Goal: Information Seeking & Learning: Learn about a topic

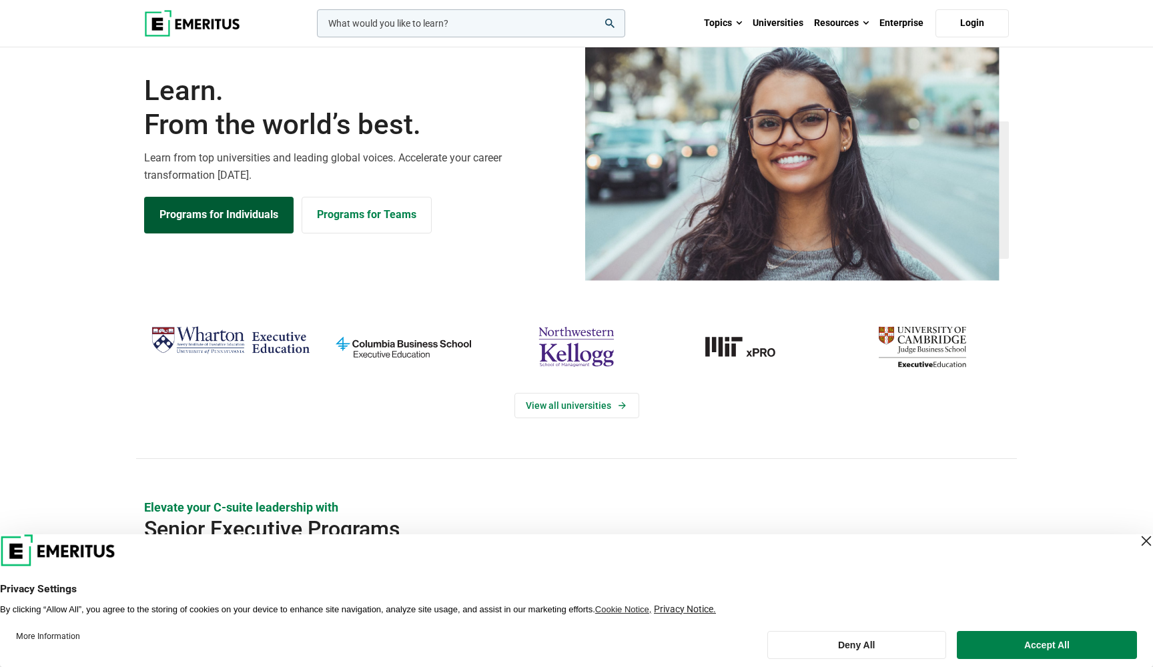
click at [222, 233] on link "Programs for Individuals" at bounding box center [218, 215] width 149 height 36
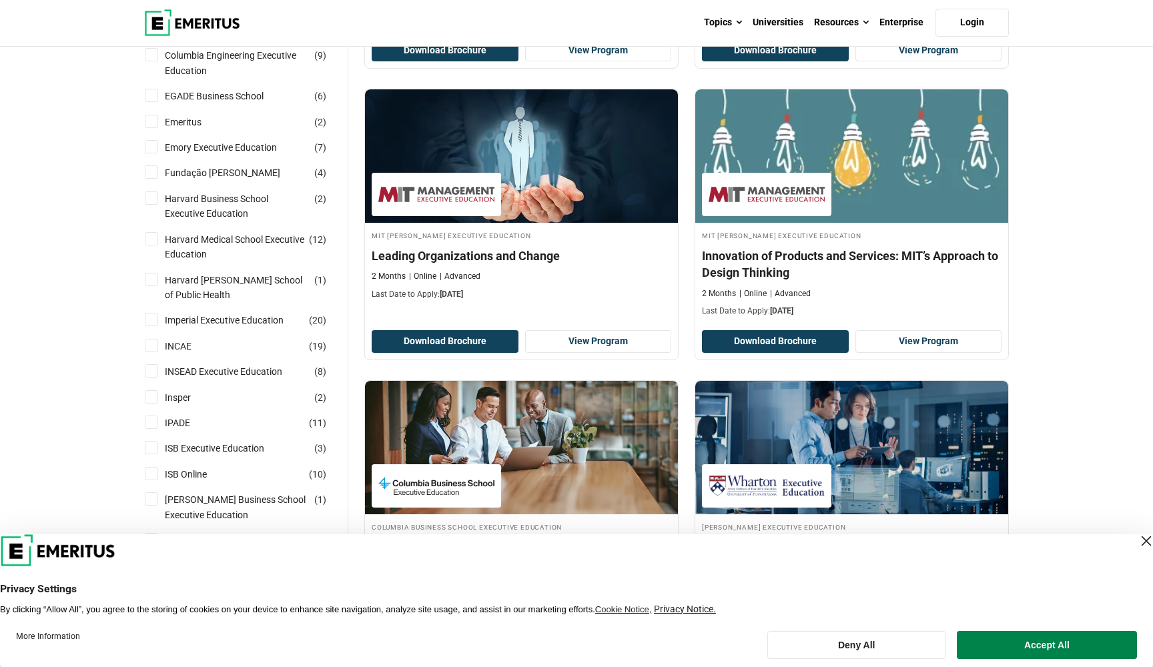
scroll to position [404, 0]
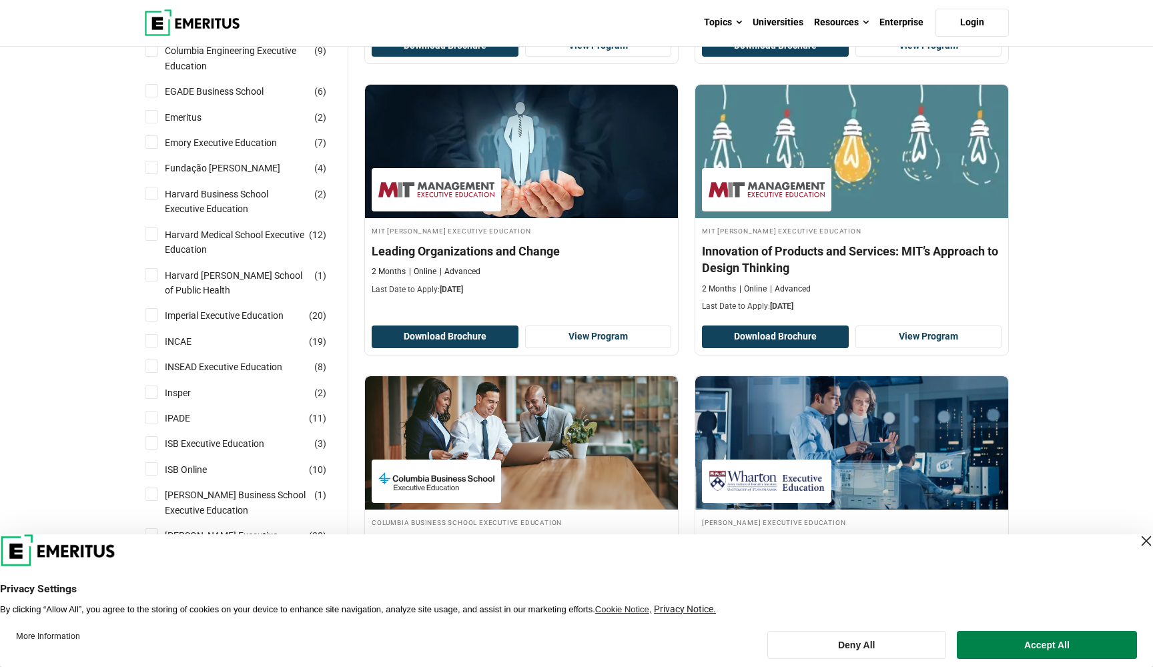
click at [153, 200] on input "Harvard Business School Executive Education ( 2 )" at bounding box center [151, 193] width 13 height 13
checkbox input "true"
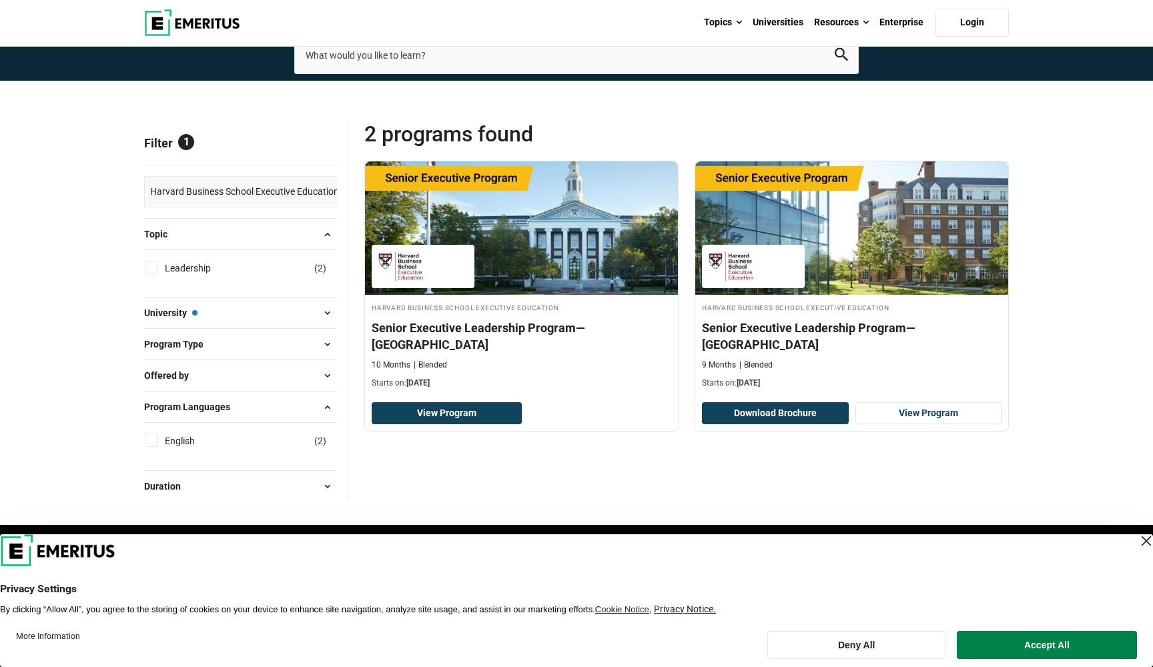
scroll to position [19, 0]
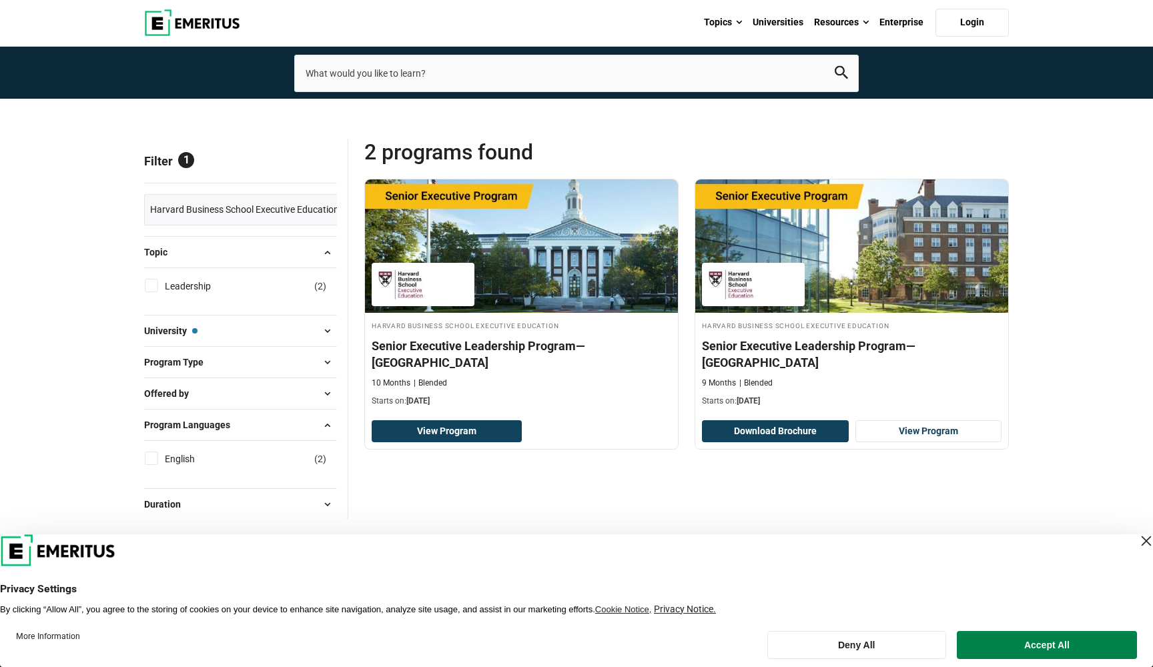
click at [312, 171] on span "Reset all" at bounding box center [316, 162] width 41 height 17
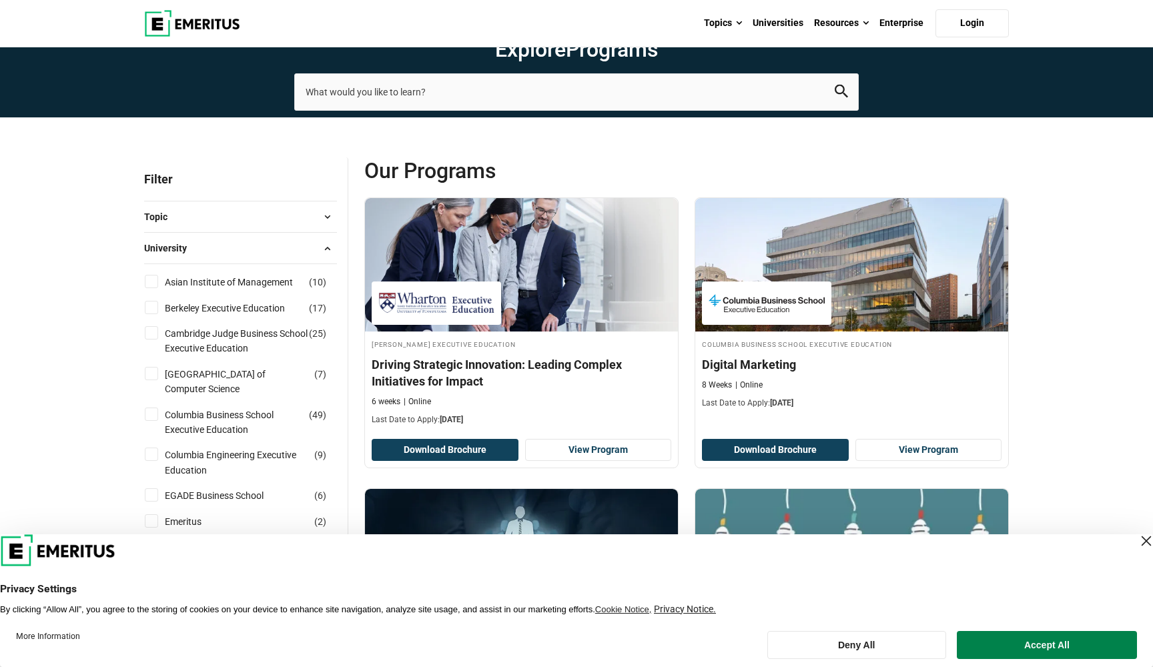
click at [194, 256] on span "University" at bounding box center [170, 248] width 53 height 15
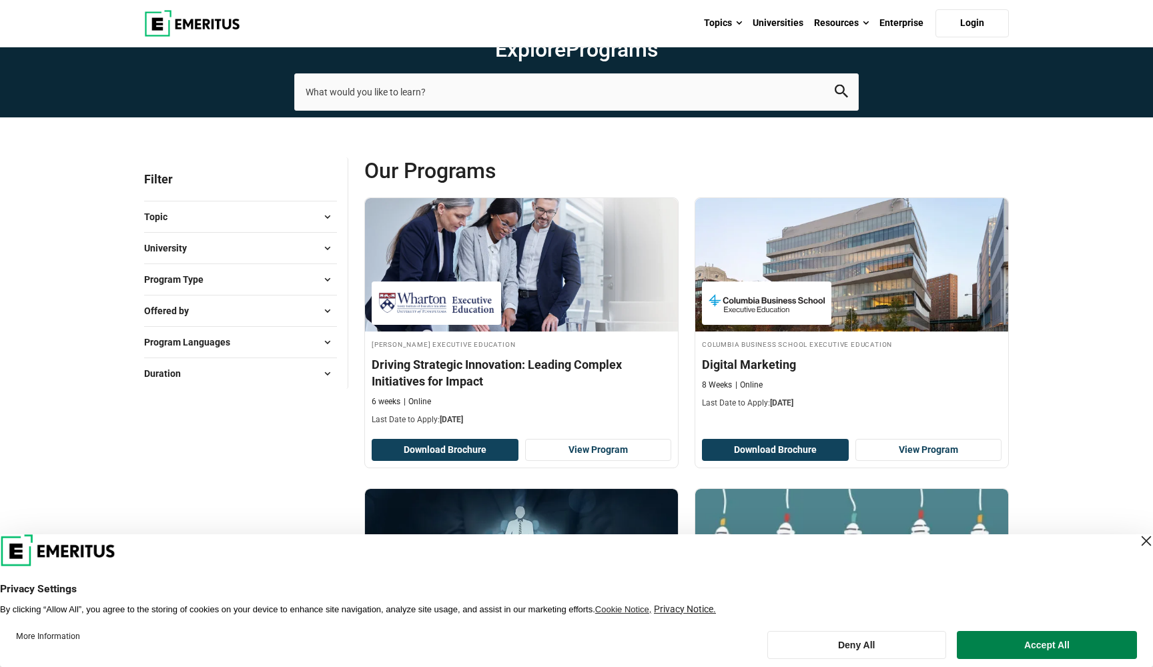
click at [178, 227] on button "Topic" at bounding box center [240, 217] width 193 height 20
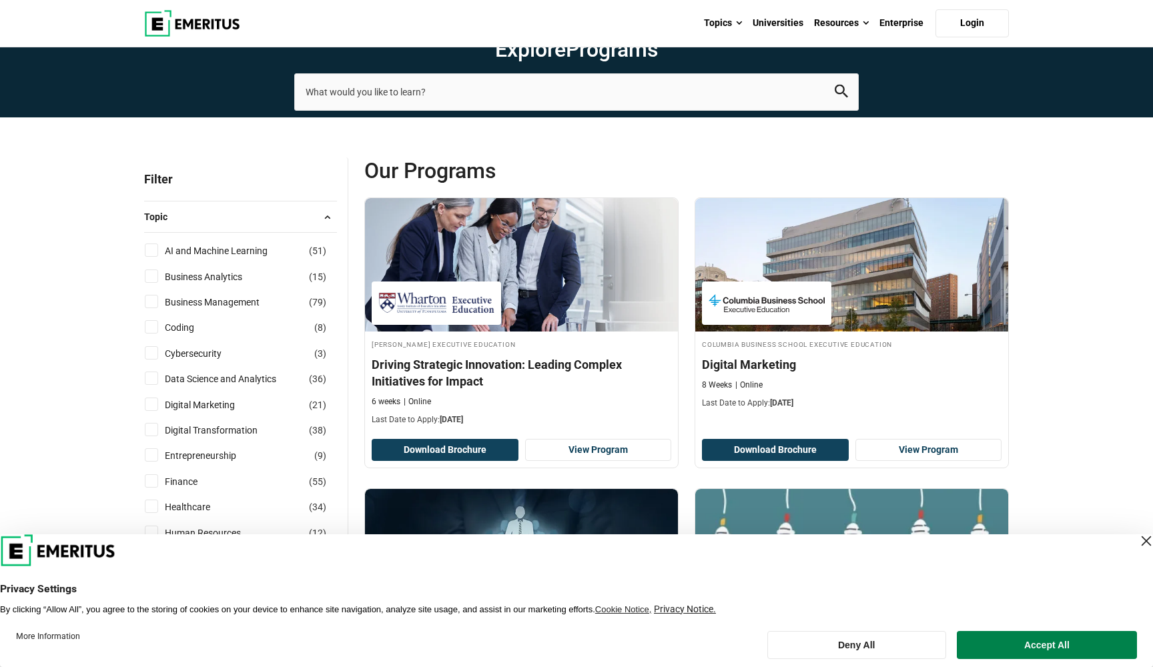
click at [152, 283] on input "Business Analytics ( 15 )" at bounding box center [151, 276] width 13 height 13
checkbox input "true"
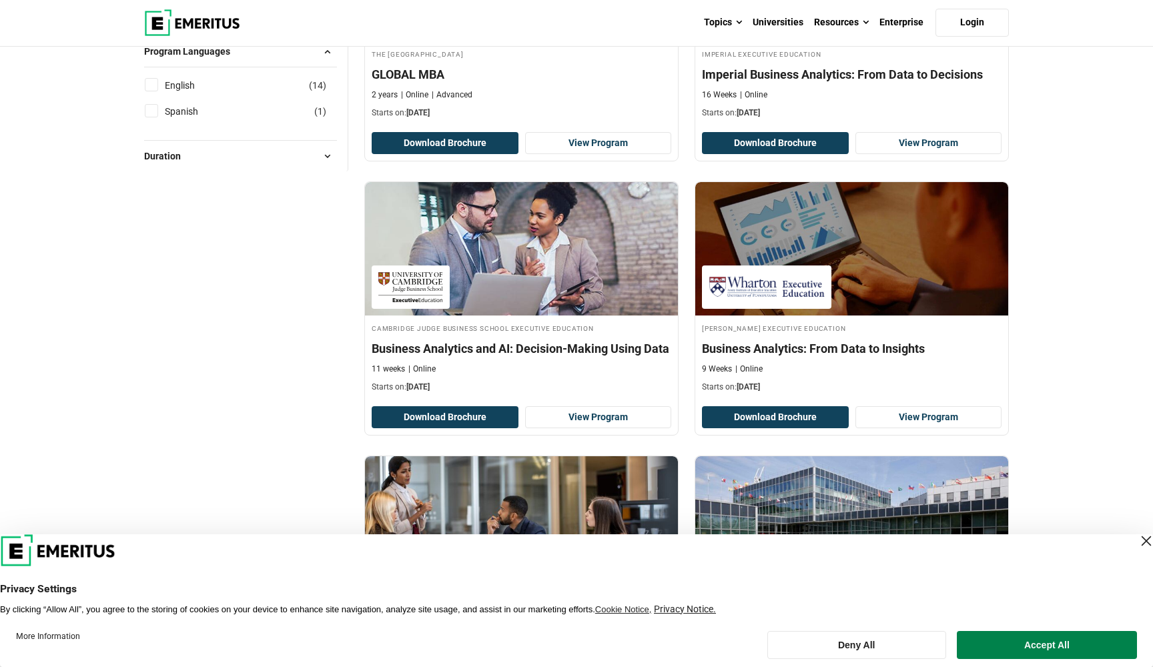
scroll to position [874, 0]
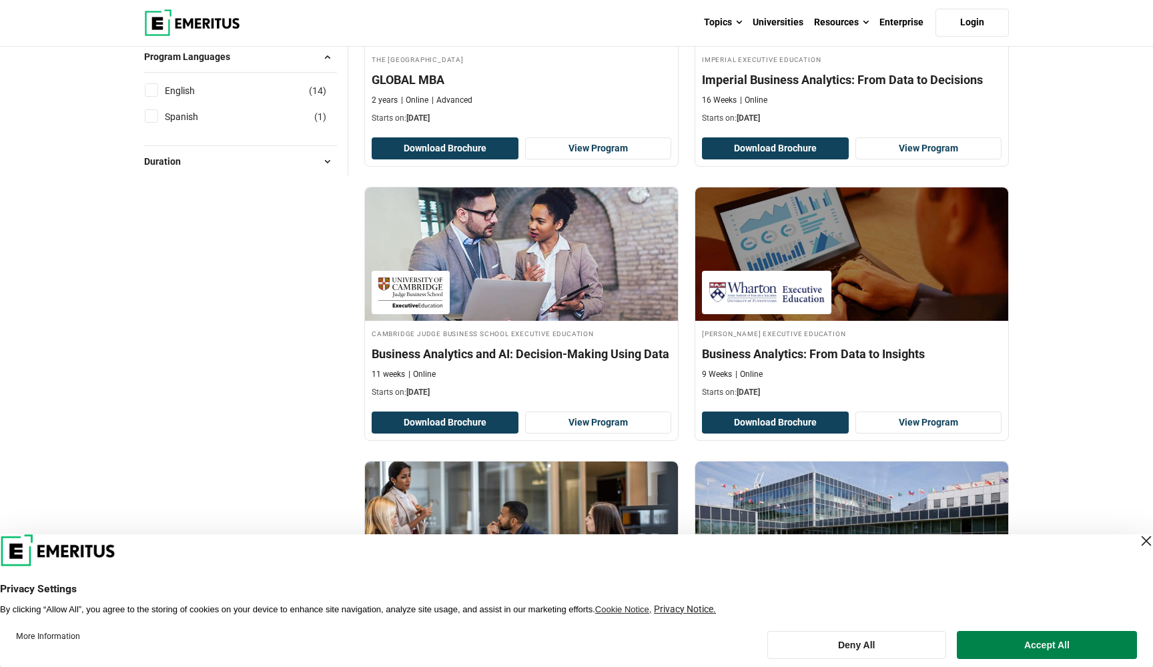
click at [148, 97] on input "English ( 14 )" at bounding box center [151, 89] width 13 height 13
checkbox input "true"
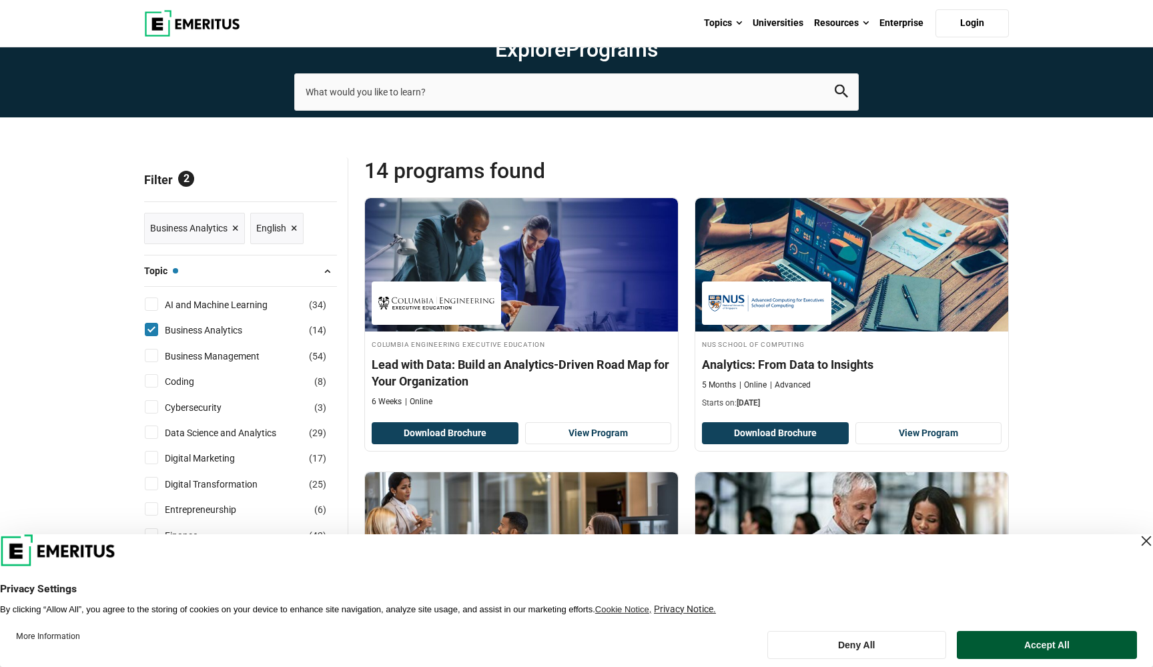
click at [1039, 648] on button "Accept All" at bounding box center [1047, 645] width 180 height 28
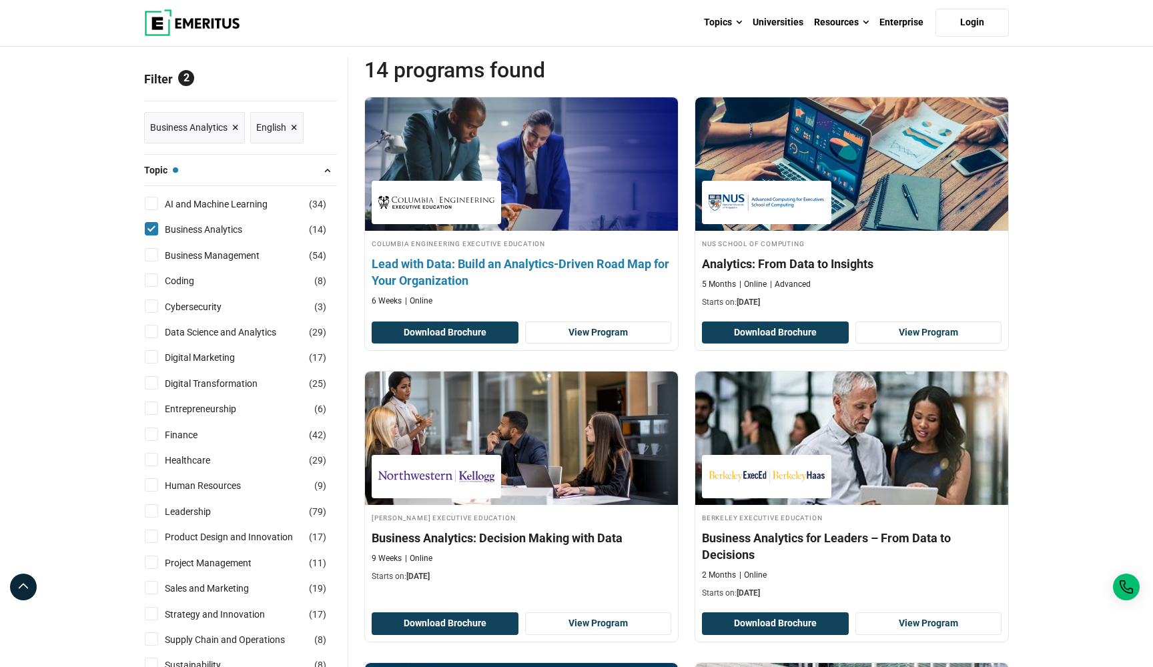
scroll to position [106, 0]
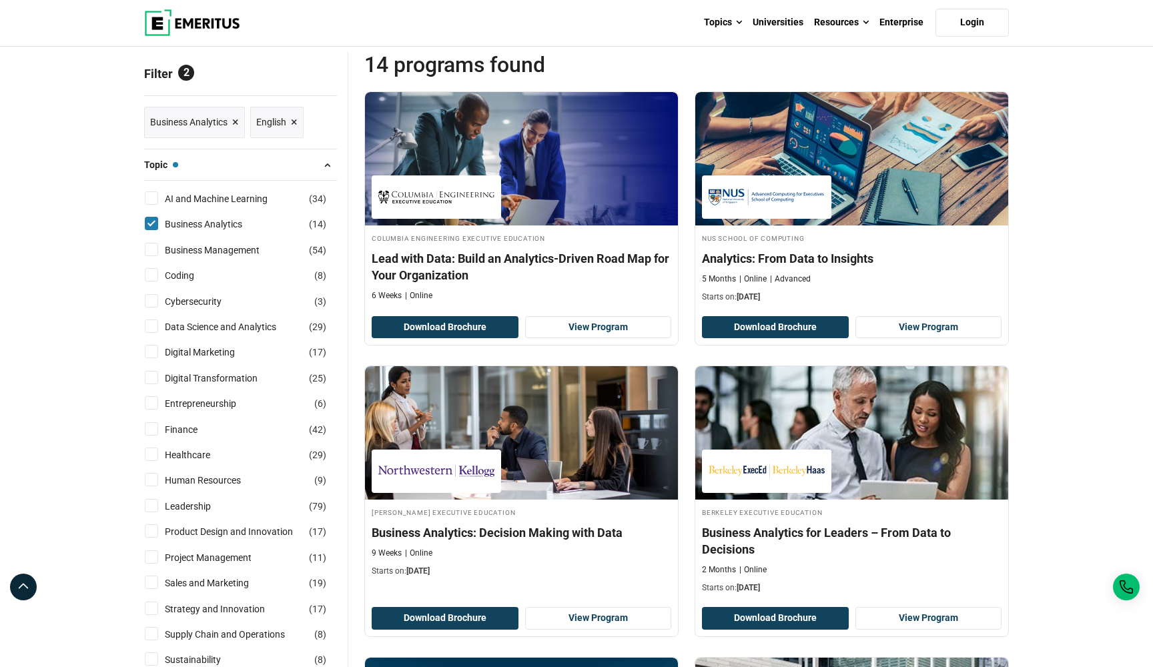
click at [154, 256] on input "Business Management ( 54 )" at bounding box center [151, 249] width 13 height 13
checkbox input "true"
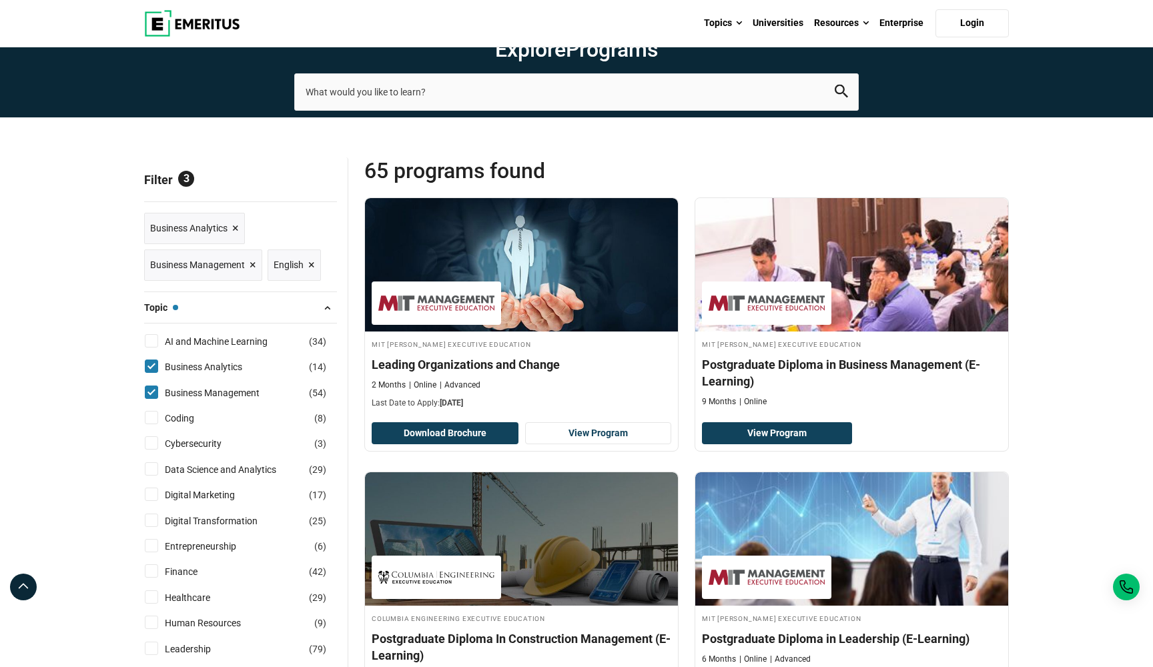
click at [236, 238] on span "×" at bounding box center [235, 228] width 7 height 19
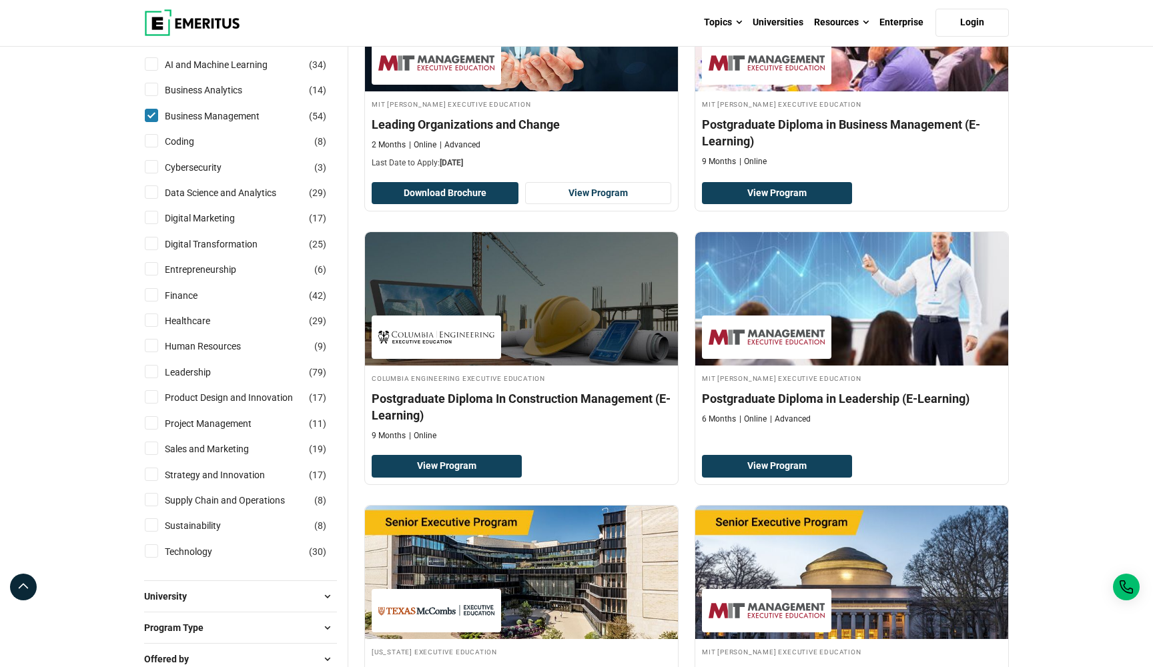
scroll to position [284, 0]
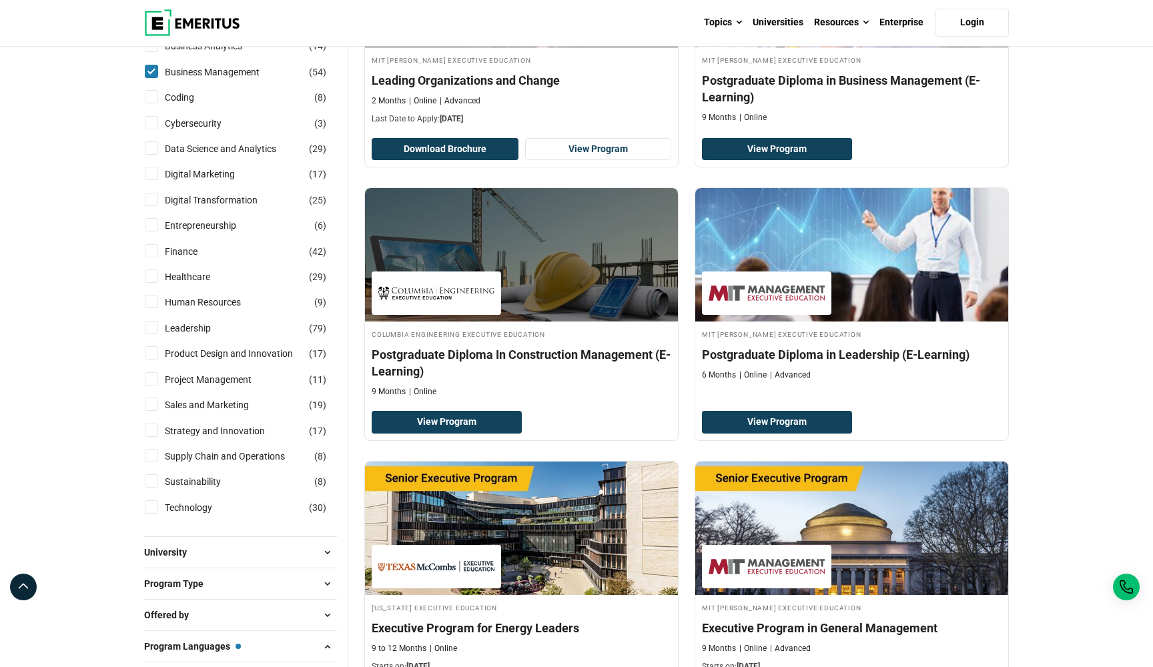
click at [153, 155] on input "Data Science and Analytics ( 29 )" at bounding box center [151, 147] width 13 height 13
checkbox input "true"
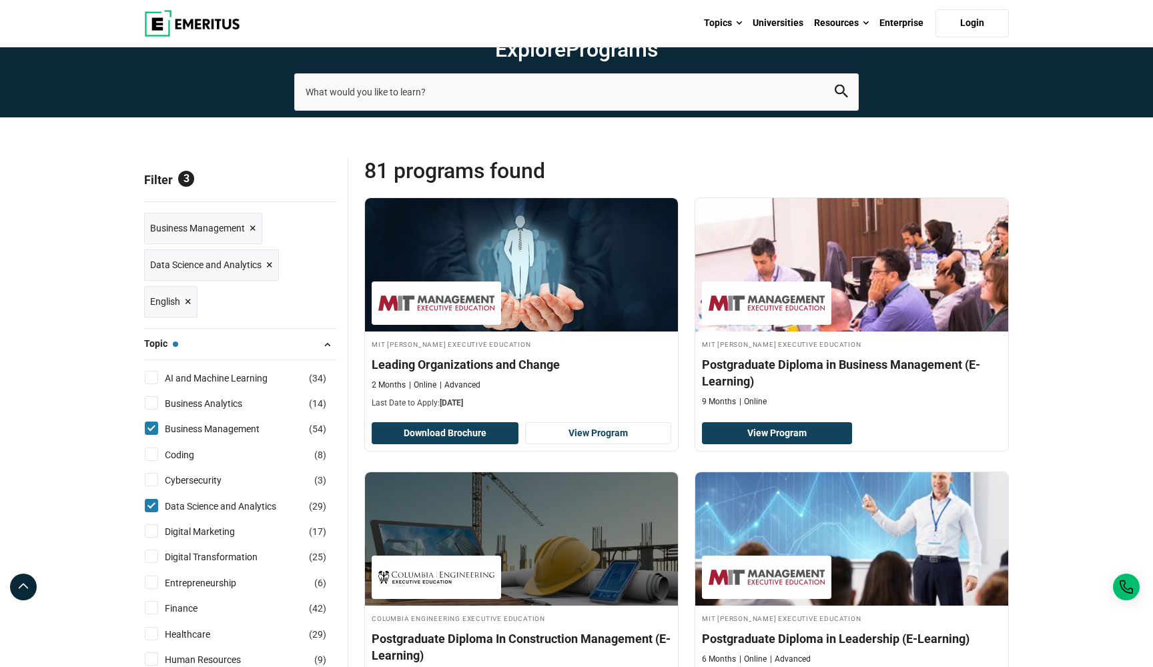
click at [250, 238] on span "×" at bounding box center [253, 228] width 7 height 19
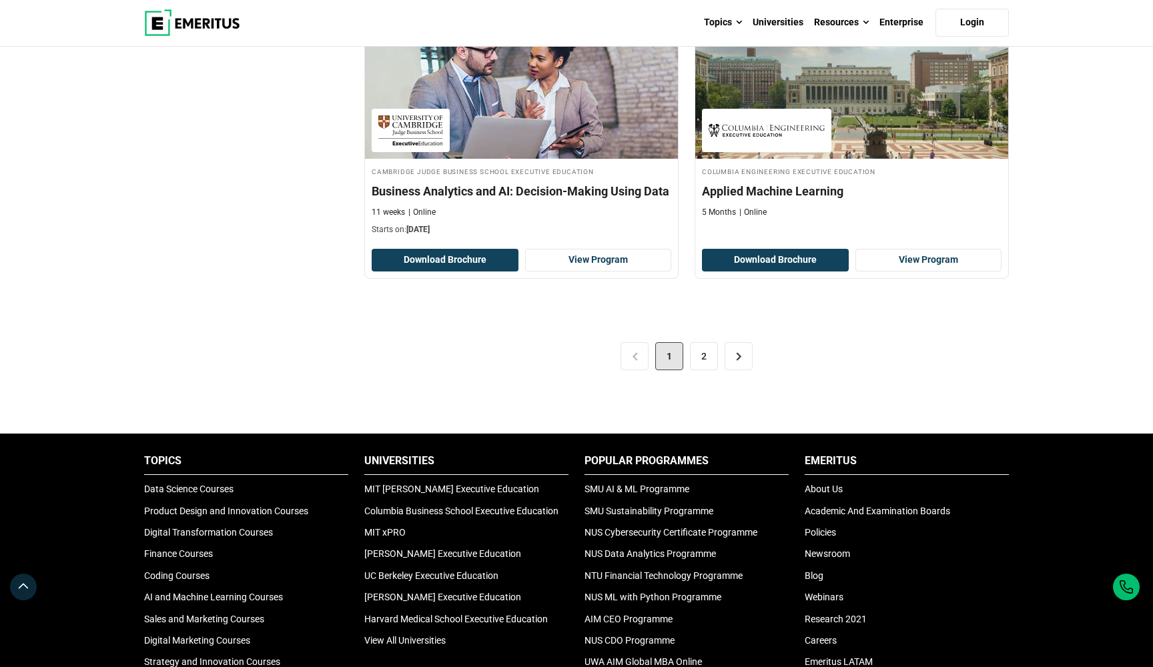
scroll to position [2682, 0]
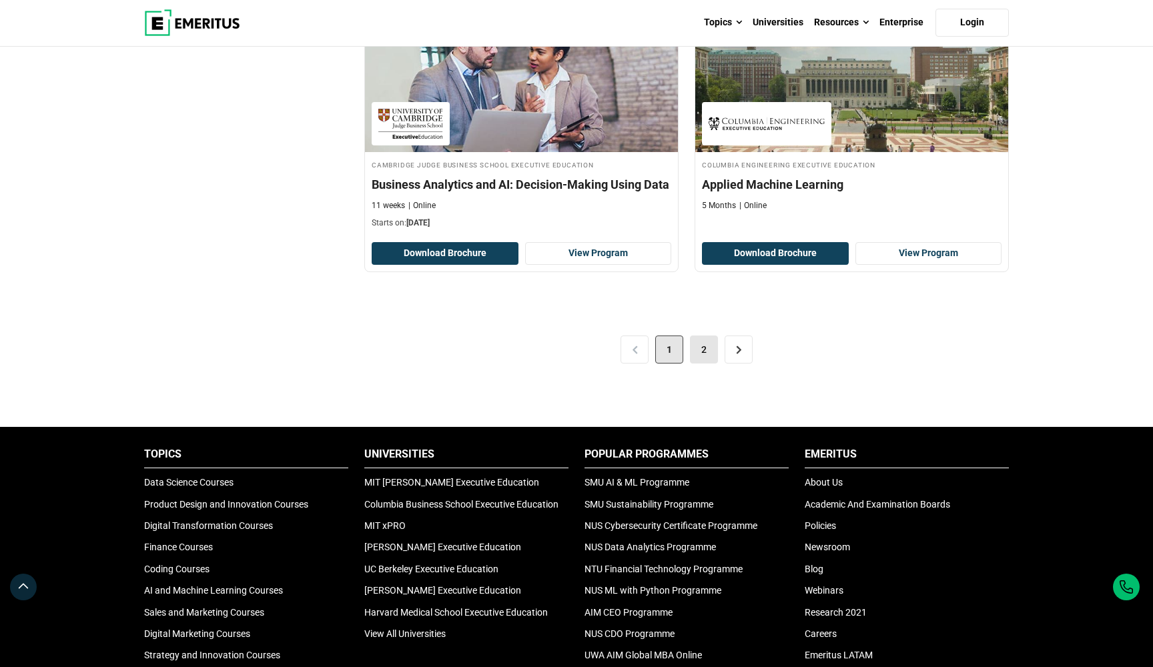
click at [705, 364] on link "2" at bounding box center [704, 350] width 28 height 28
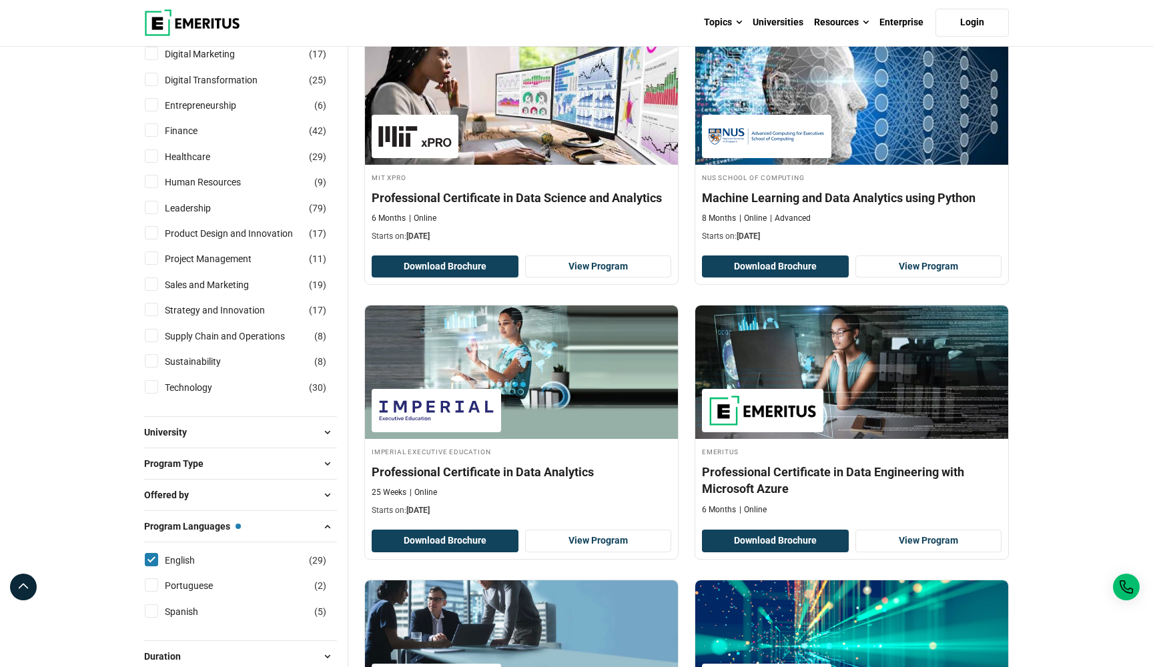
scroll to position [439, 0]
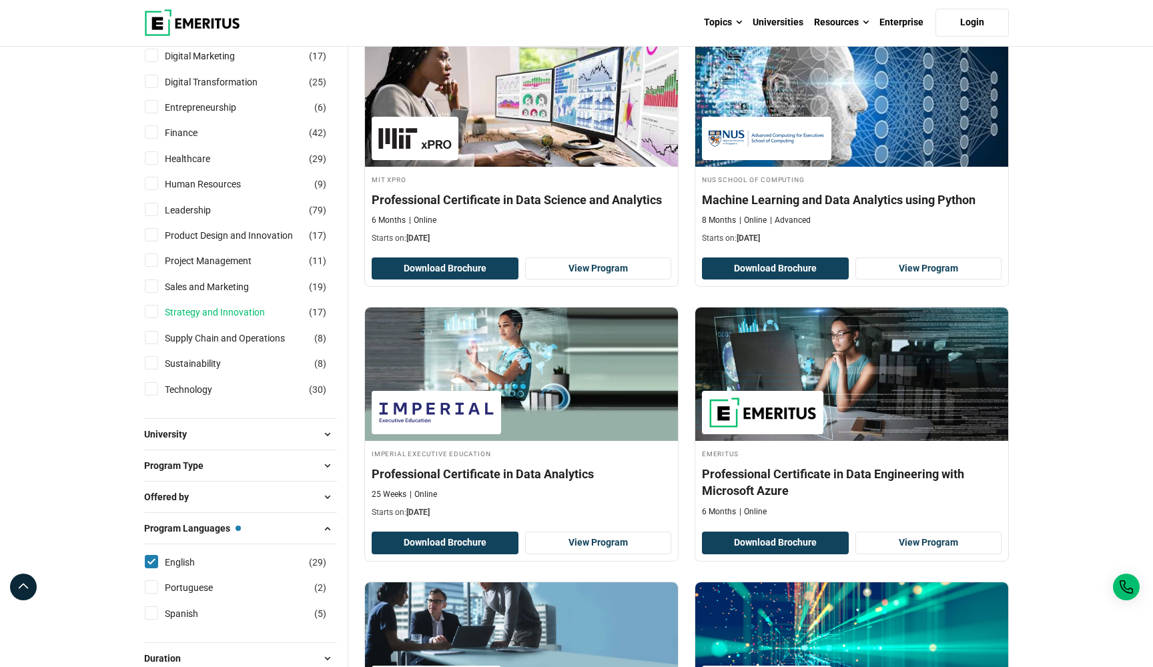
click at [198, 320] on link "Strategy and Innovation" at bounding box center [228, 312] width 127 height 15
checkbox input "true"
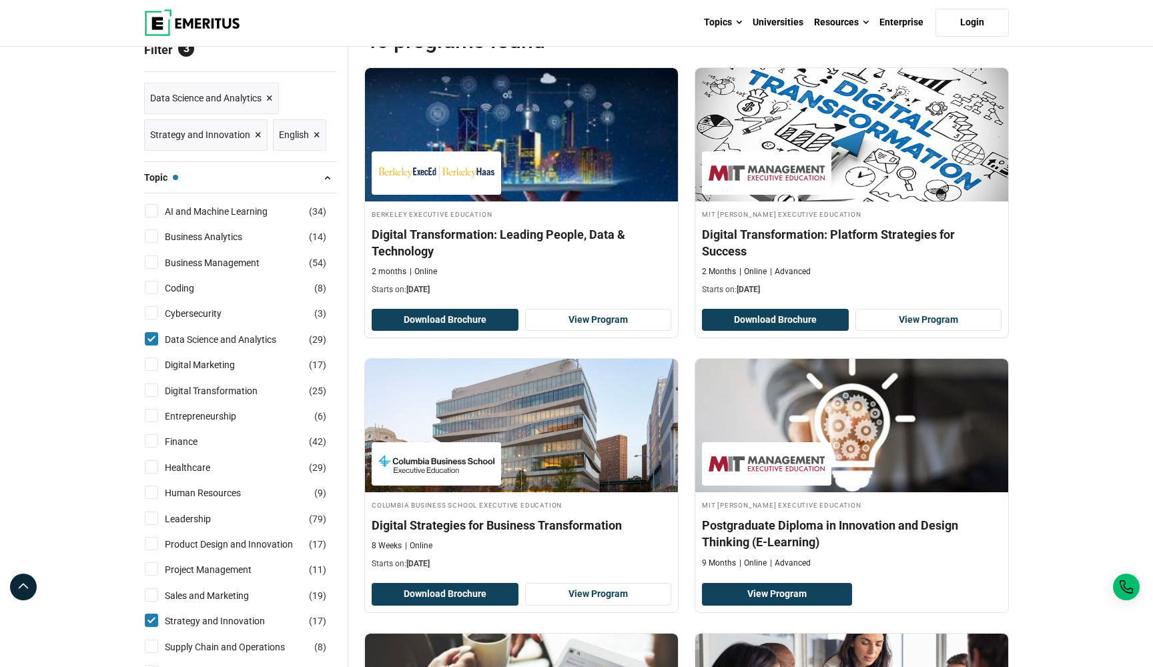
scroll to position [147, 0]
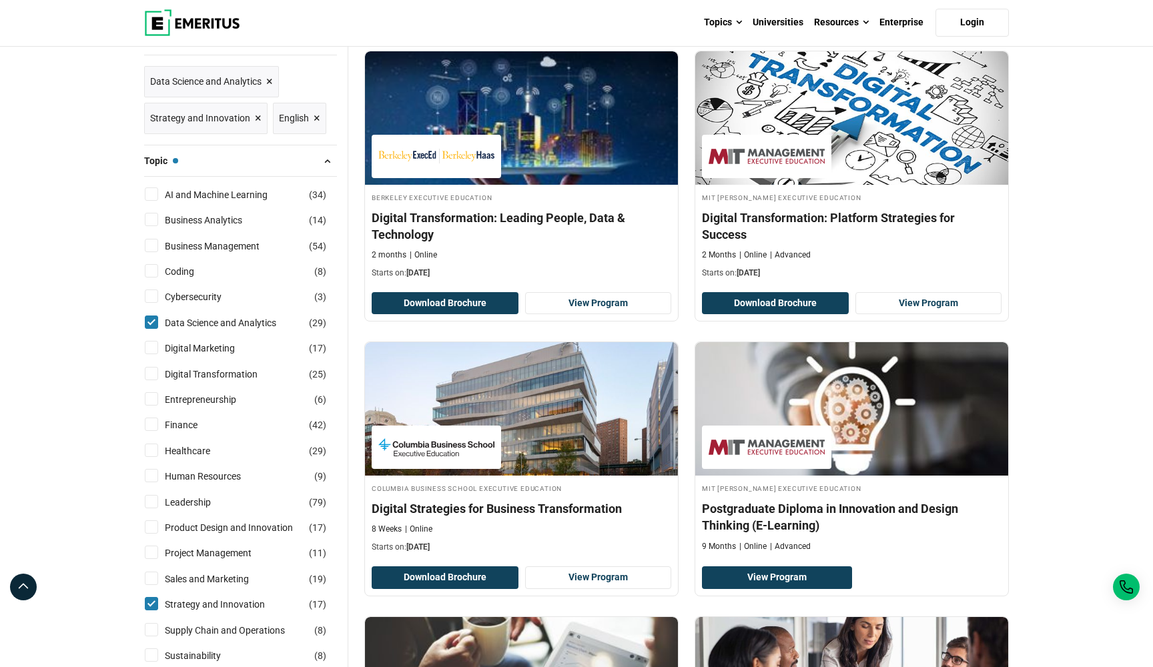
click at [270, 91] on span "×" at bounding box center [269, 81] width 7 height 19
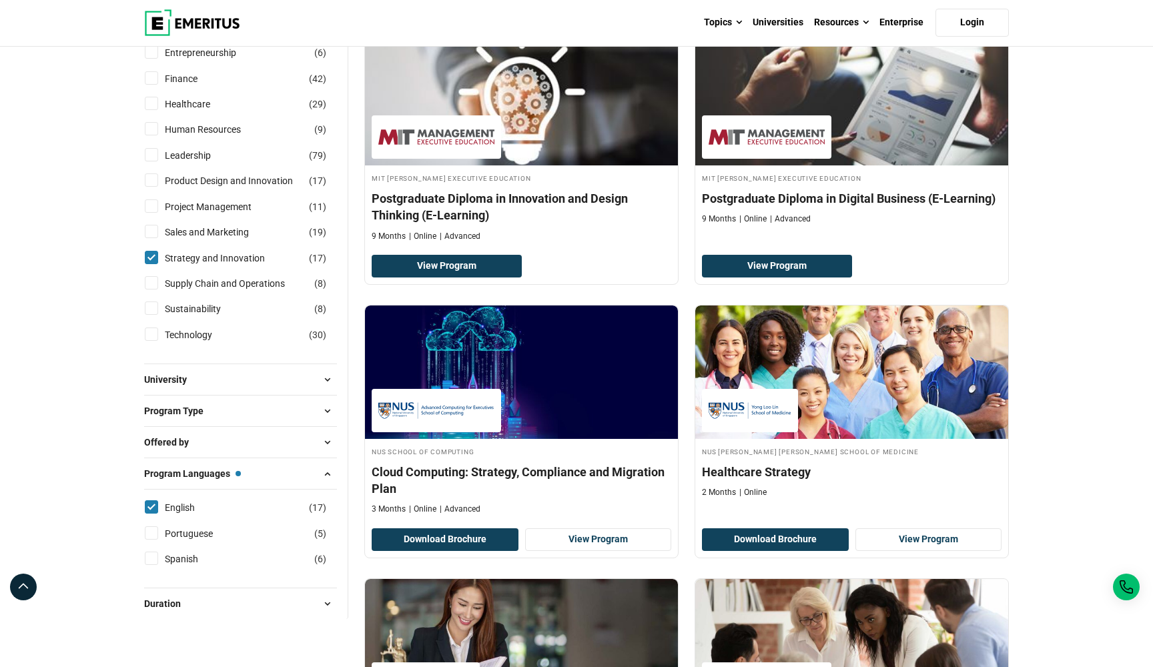
scroll to position [418, 0]
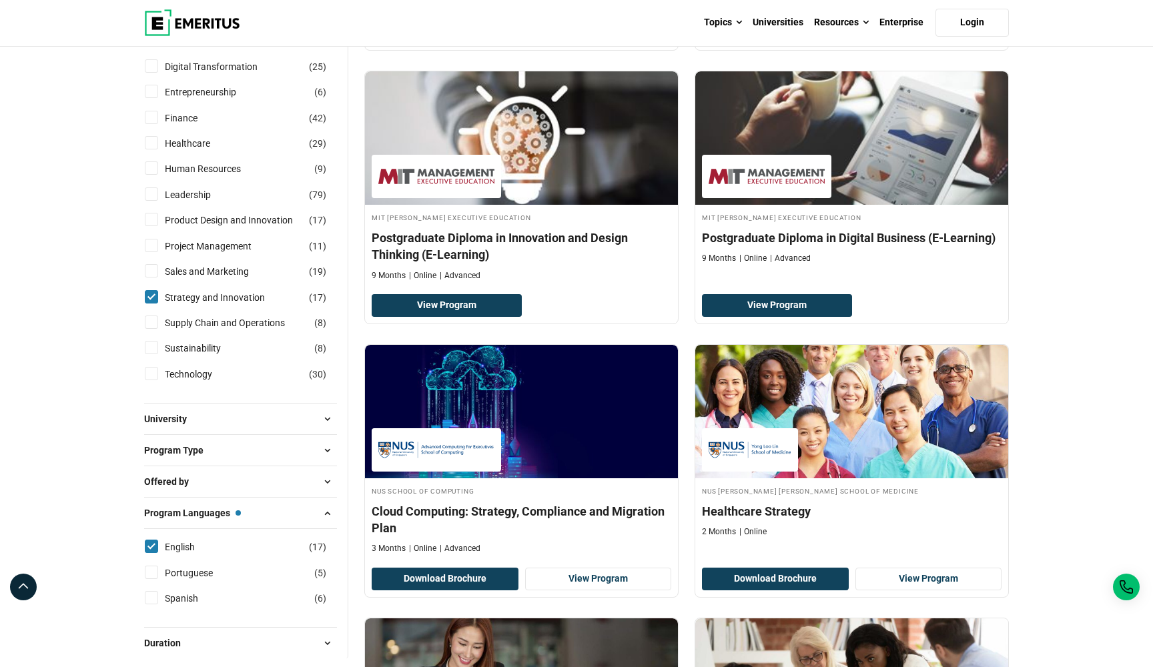
click at [152, 124] on input "Finance ( 42 )" at bounding box center [151, 117] width 13 height 13
checkbox input "true"
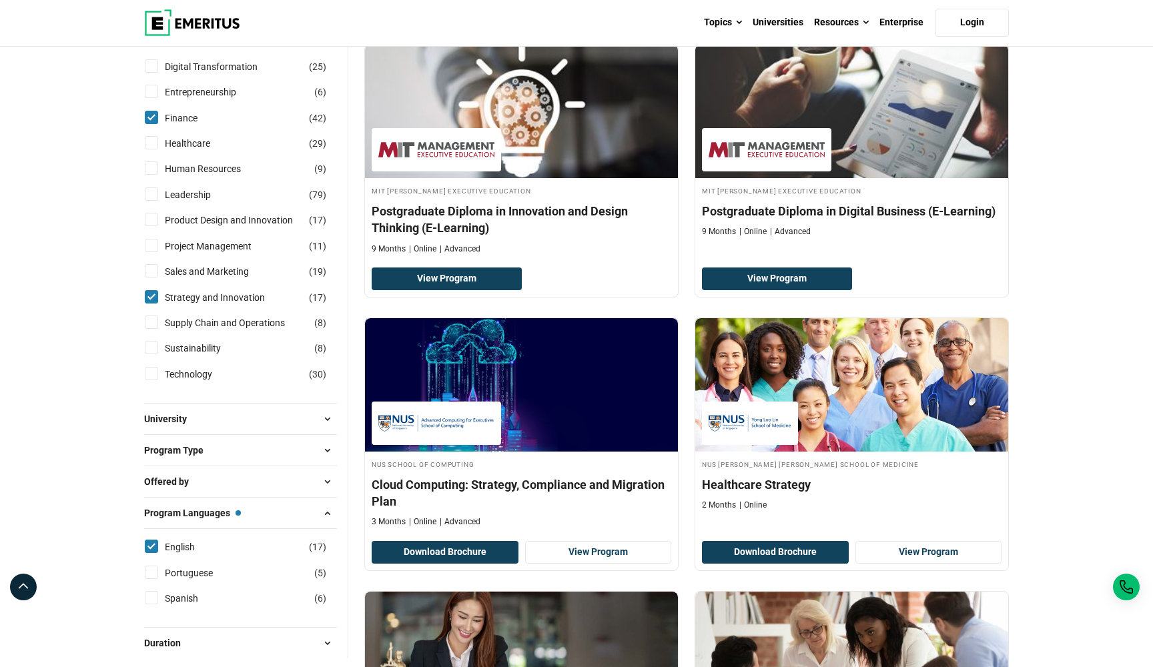
click at [153, 304] on input "Strategy and Innovation ( 17 )" at bounding box center [151, 296] width 13 height 13
checkbox input "false"
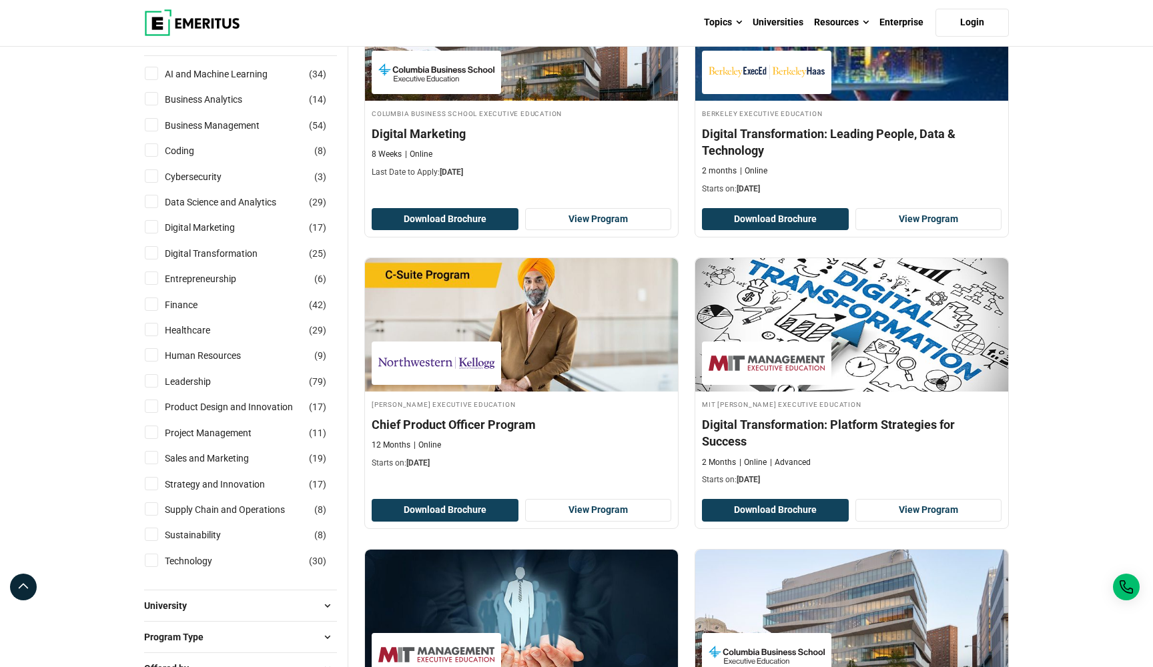
scroll to position [308, 0]
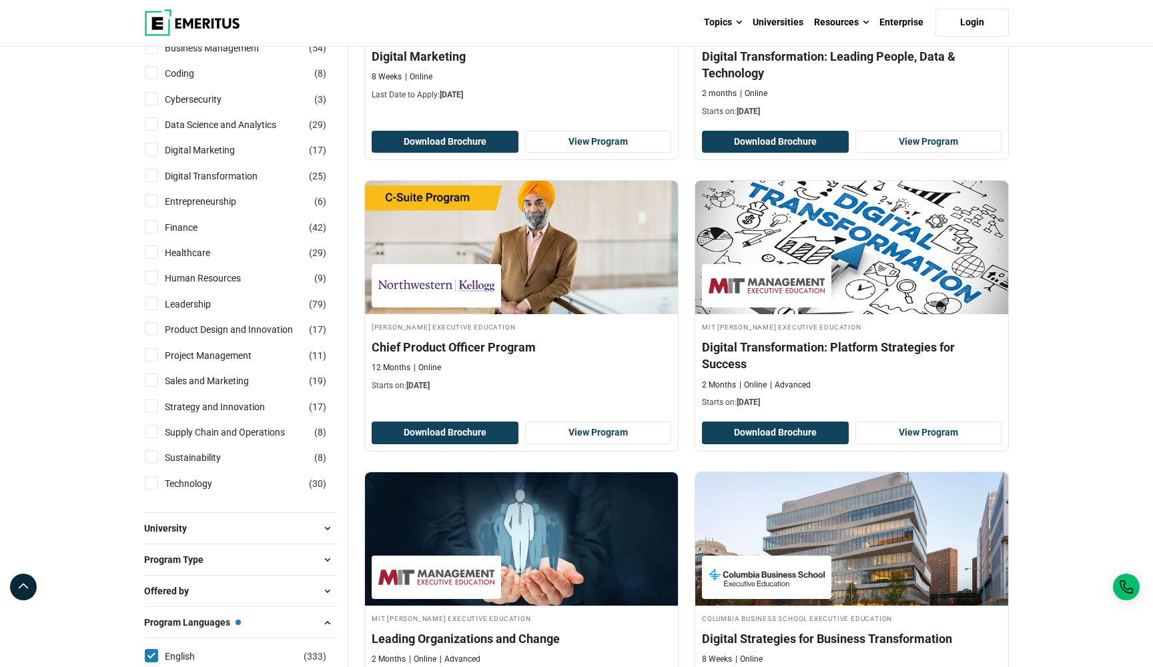
click at [154, 234] on input "Finance ( 42 )" at bounding box center [151, 226] width 13 height 13
checkbox input "true"
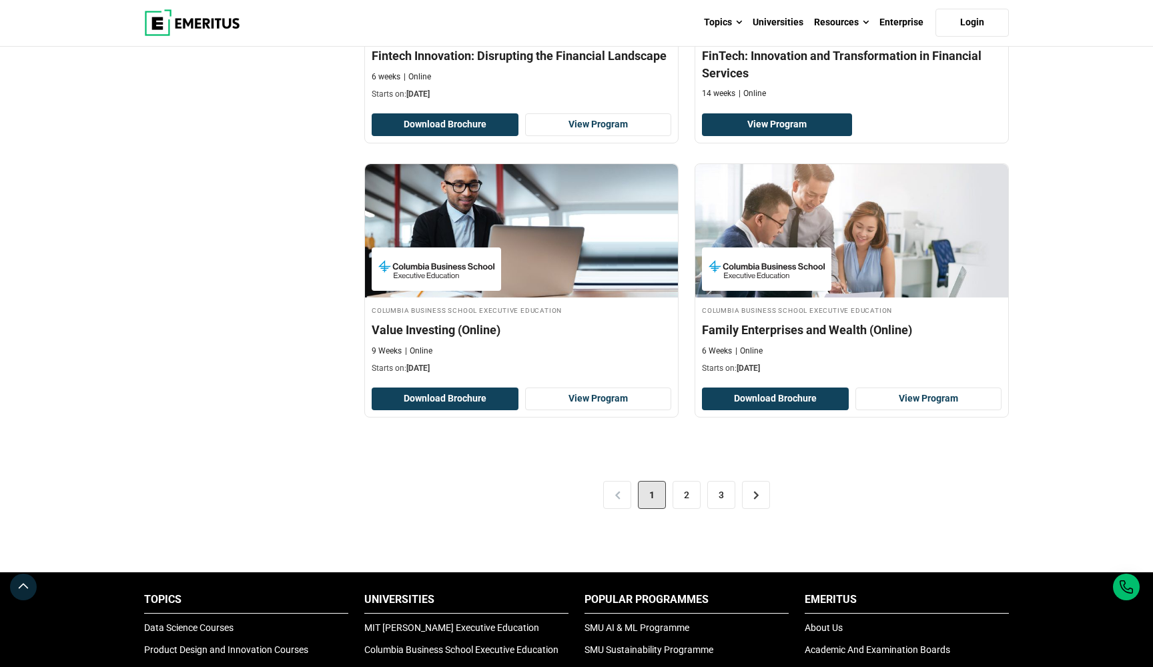
scroll to position [2509, 0]
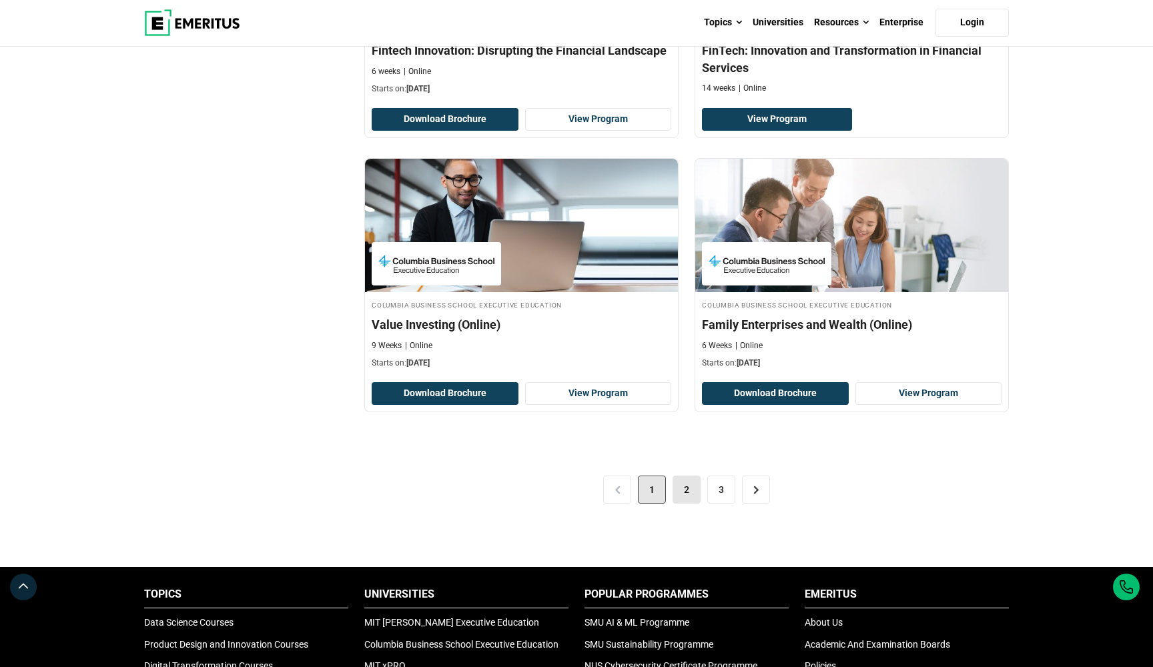
click at [687, 504] on link "2" at bounding box center [687, 490] width 28 height 28
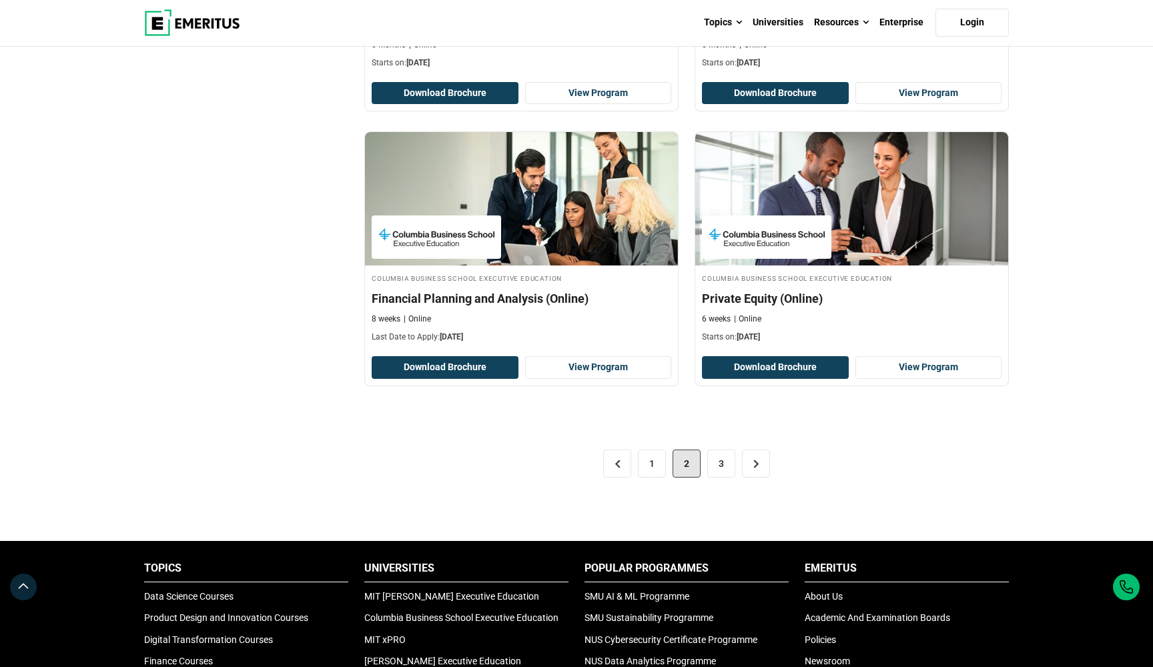
scroll to position [2613, 0]
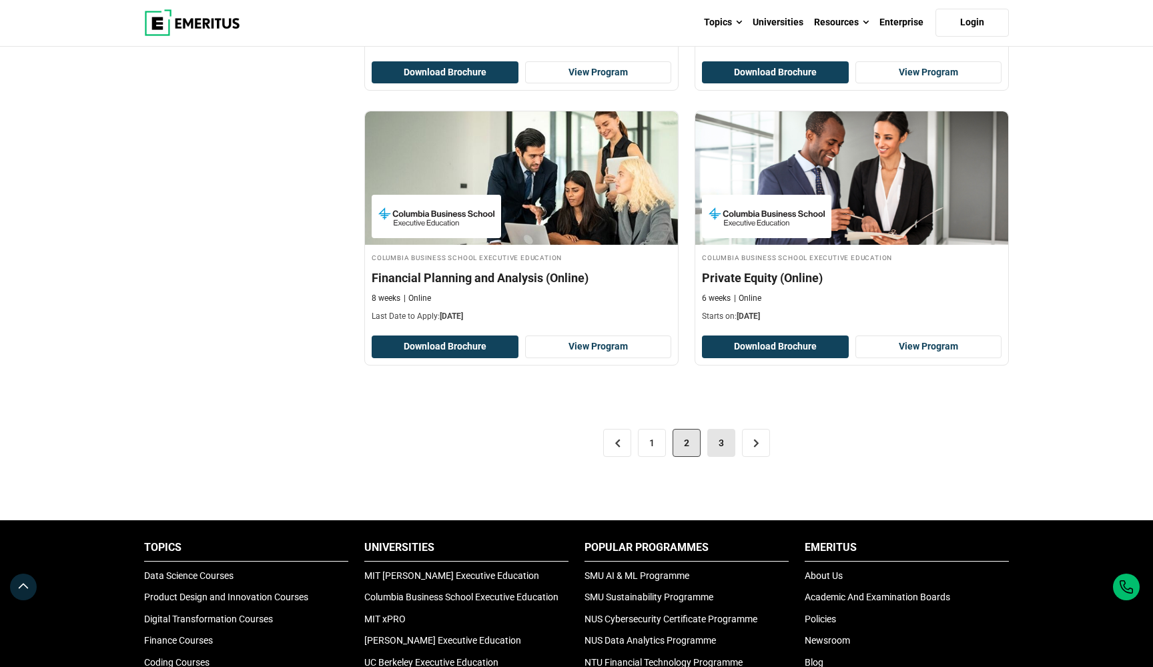
click at [722, 457] on link "3" at bounding box center [721, 443] width 28 height 28
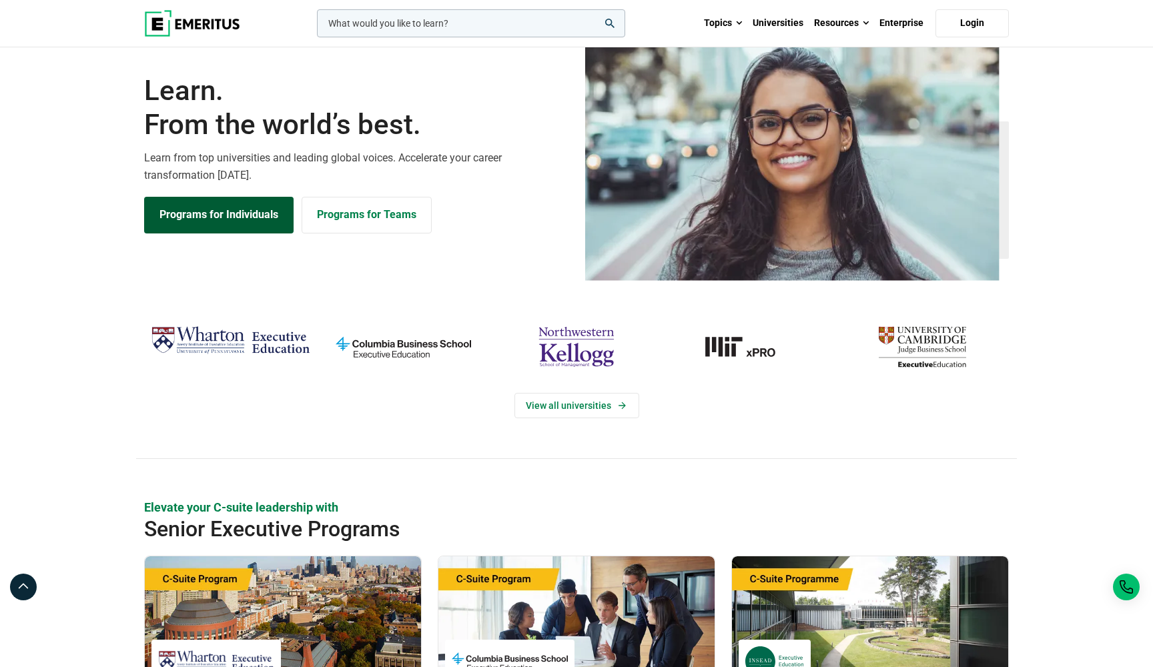
click at [212, 233] on link "Programs for Individuals" at bounding box center [218, 215] width 149 height 36
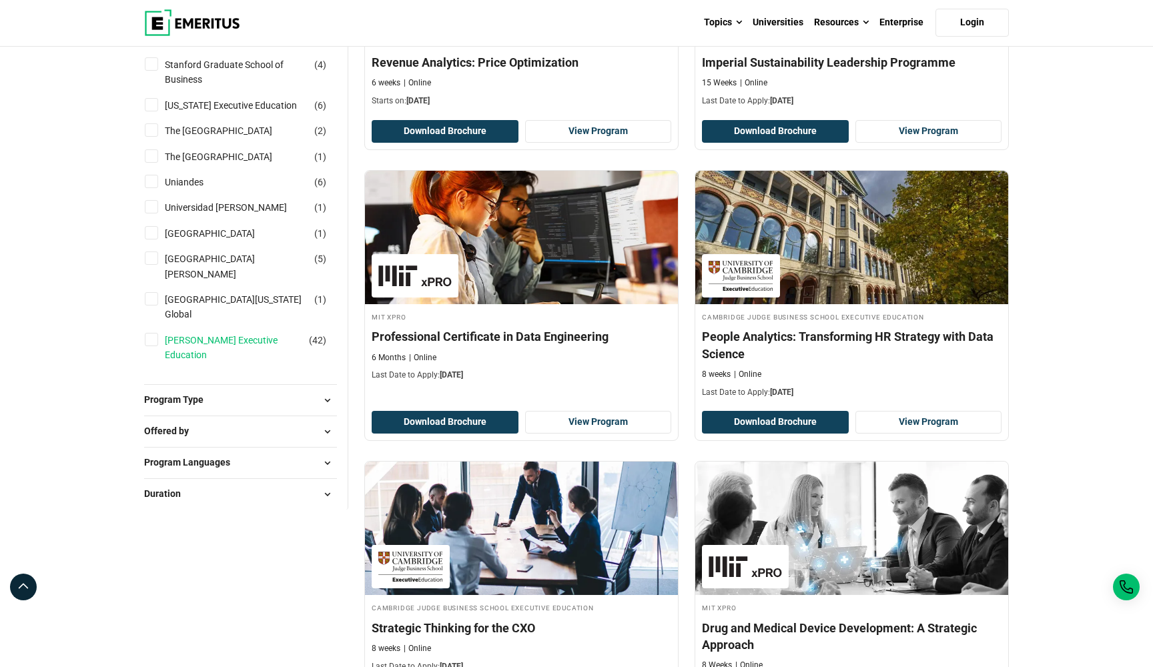
scroll to position [1459, 0]
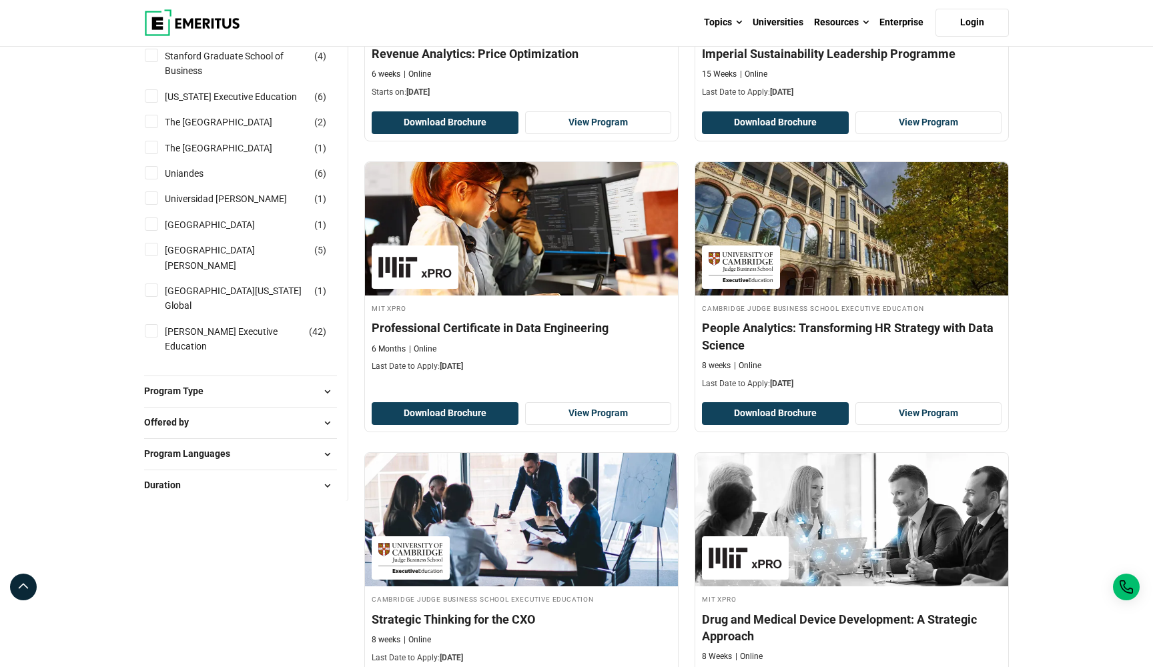
click at [212, 393] on span "Program Type" at bounding box center [179, 391] width 70 height 15
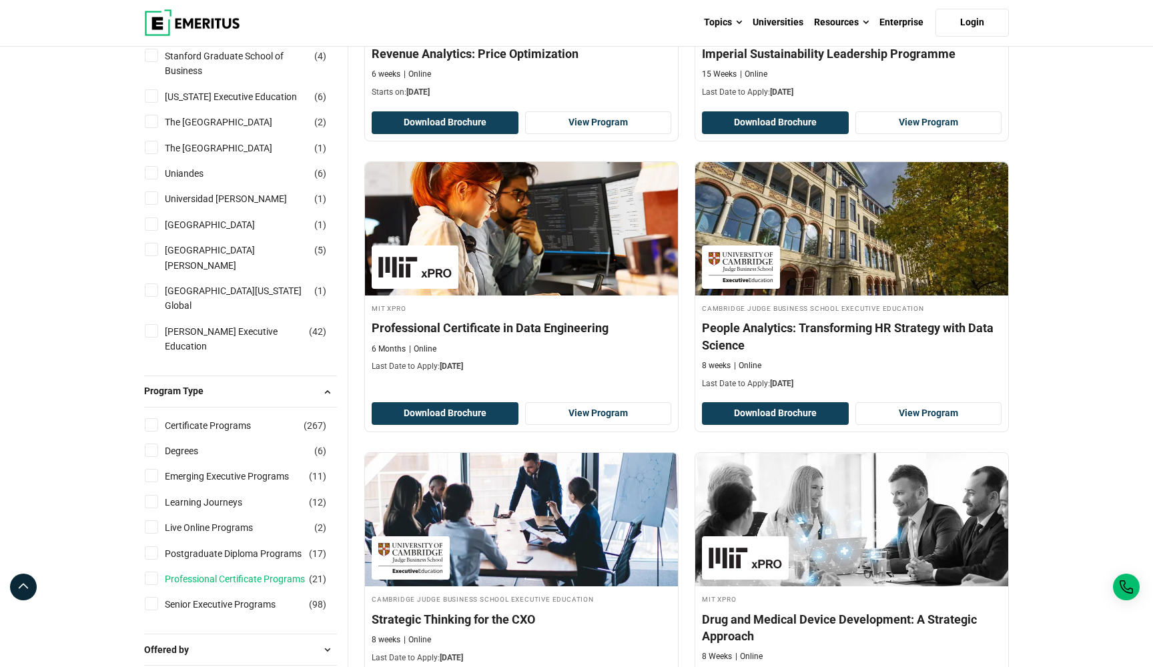
click at [250, 574] on link "Professional Certificate Programs" at bounding box center [248, 579] width 167 height 15
checkbox input "true"
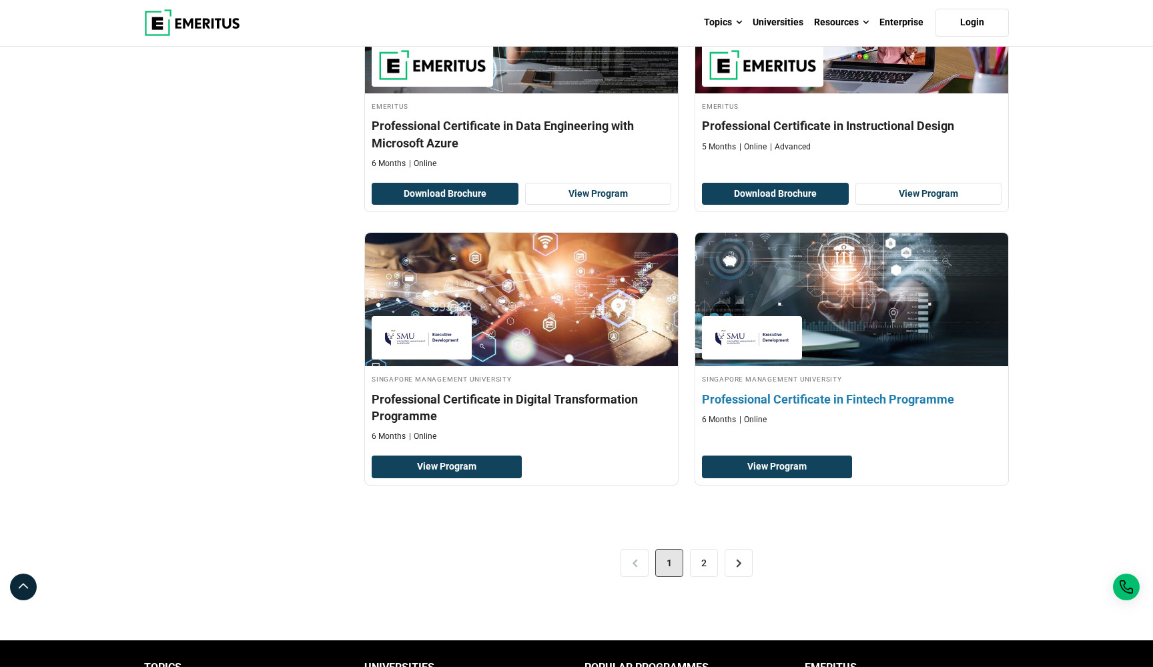
scroll to position [2523, 0]
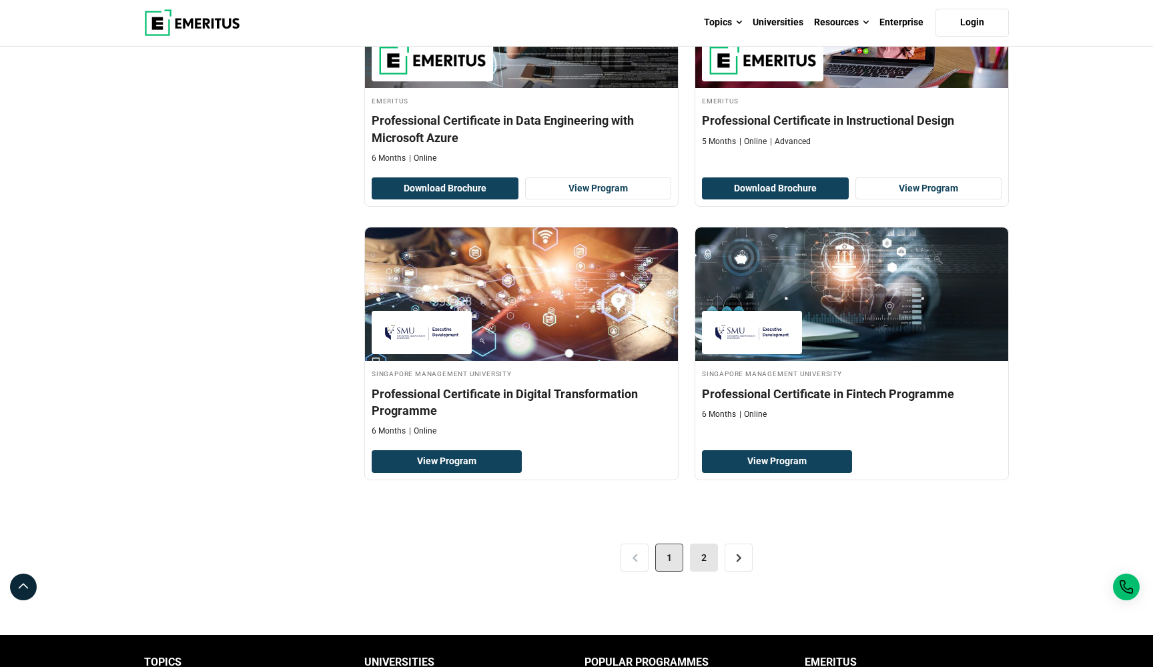
click at [706, 572] on link "2" at bounding box center [704, 558] width 28 height 28
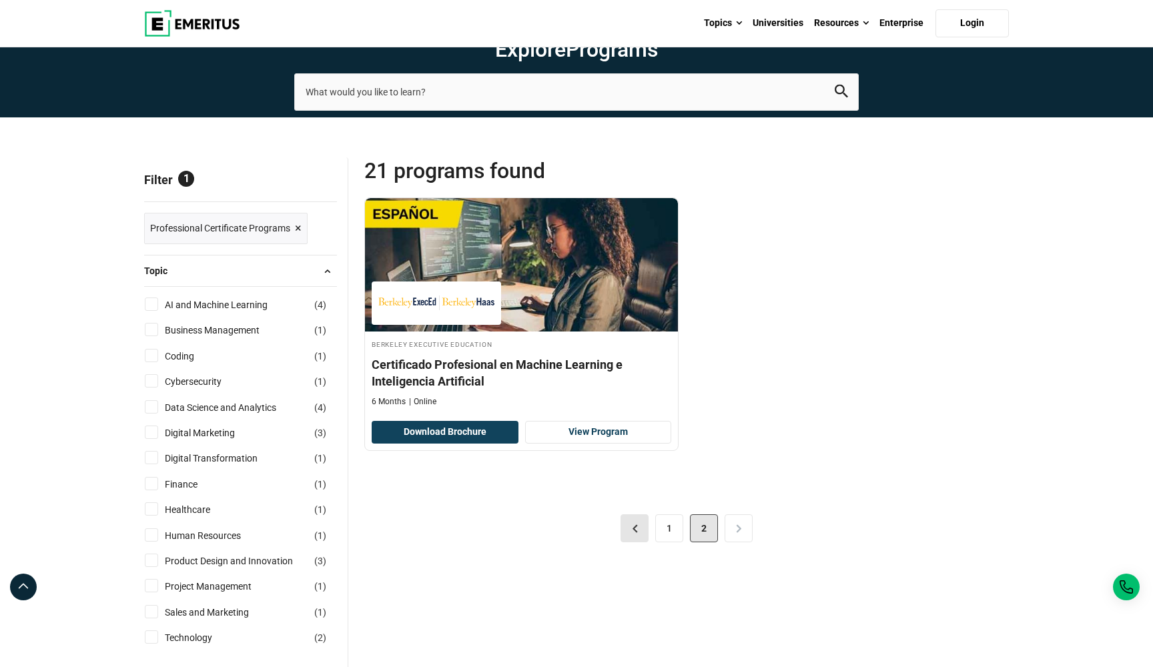
click at [643, 542] on link "<" at bounding box center [635, 528] width 28 height 28
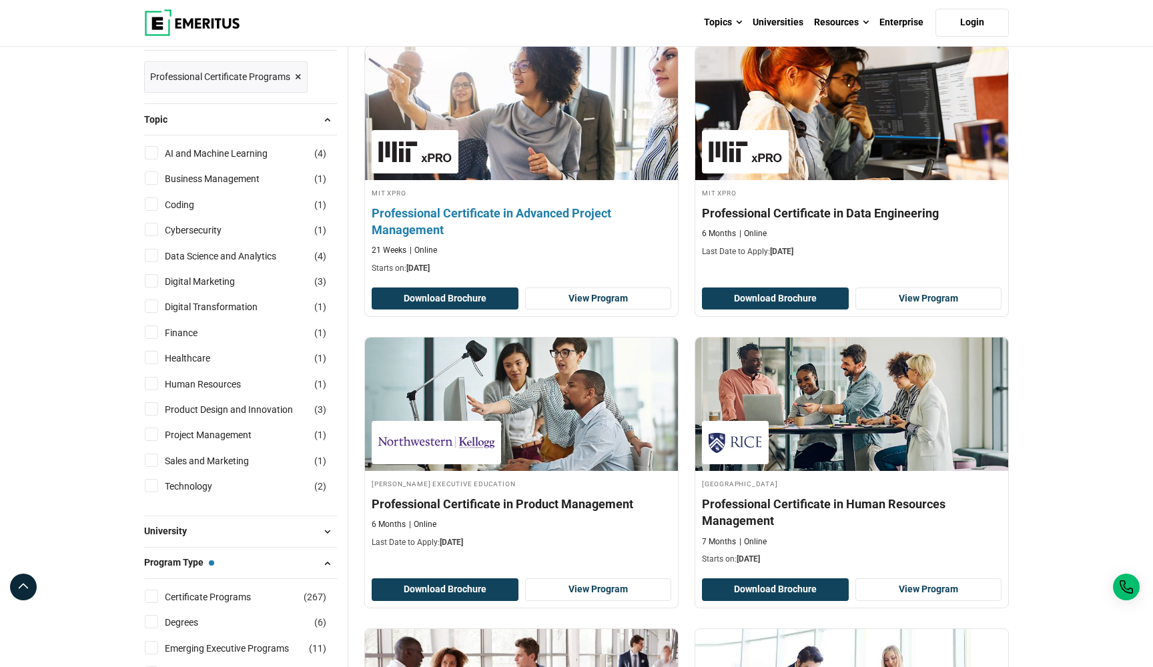
scroll to position [170, 0]
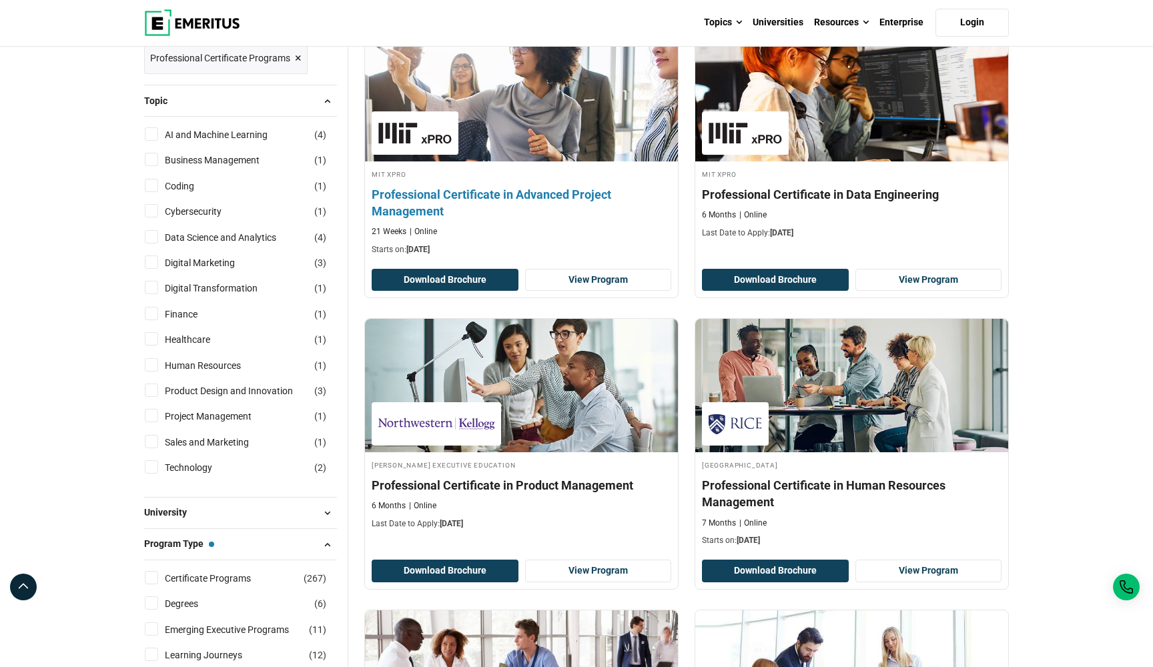
click at [520, 220] on h4 "Professional Certificate in Advanced Project Management" at bounding box center [522, 202] width 300 height 33
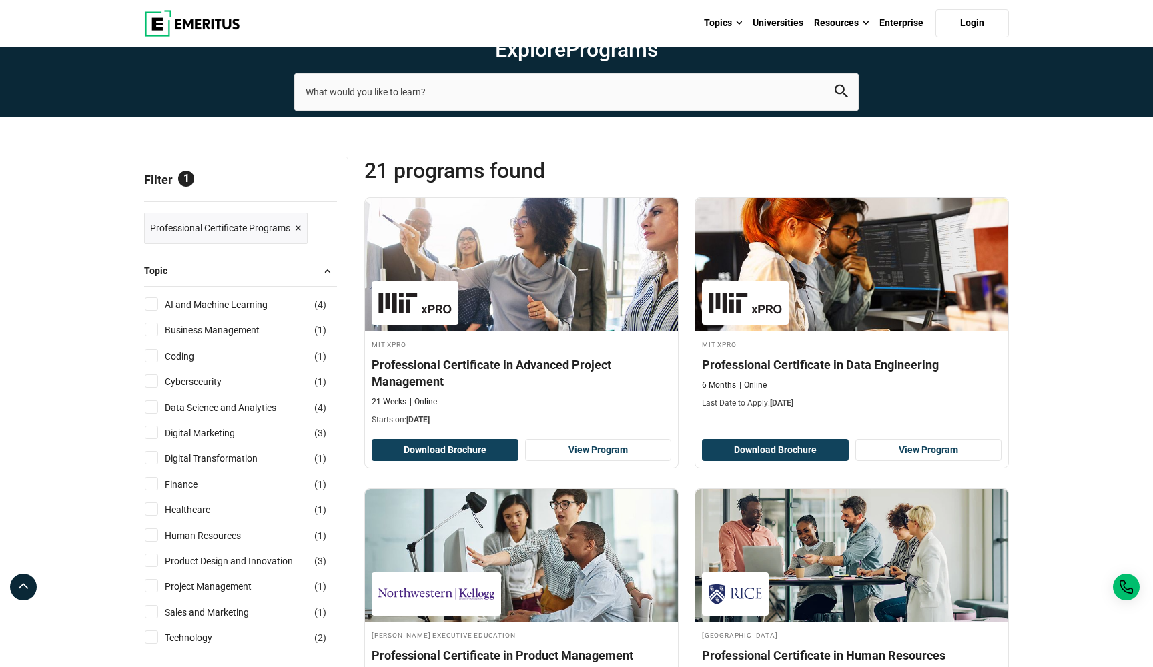
scroll to position [0, 0]
click at [315, 190] on span "Reset all" at bounding box center [316, 181] width 41 height 17
